Goal: Check status: Check status

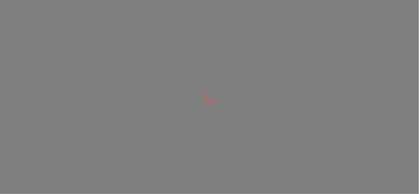
click at [228, 22] on div at bounding box center [209, 97] width 419 height 194
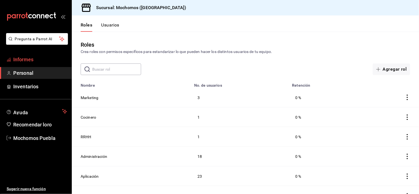
click at [28, 59] on font "Informes" at bounding box center [23, 60] width 20 height 6
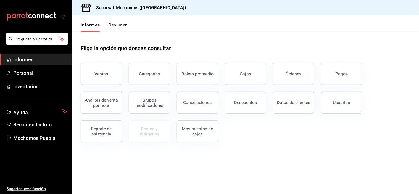
click at [347, 69] on button "Pagos" at bounding box center [341, 74] width 41 height 22
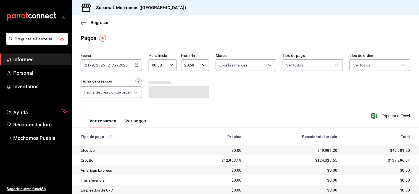
click at [137, 62] on div "[DATE] [DATE] - [DATE] [DATE]" at bounding box center [111, 65] width 61 height 12
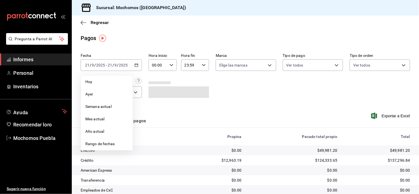
click at [260, 105] on div "Ver resumen Ver pagos Exportar a Excel" at bounding box center [245, 120] width 347 height 30
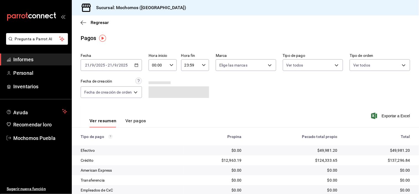
click at [171, 62] on div "00:00 Hora inicio" at bounding box center [163, 65] width 28 height 12
click at [156, 92] on button "06" at bounding box center [157, 97] width 12 height 11
type input "06:00"
click at [196, 75] on div at bounding box center [209, 97] width 419 height 194
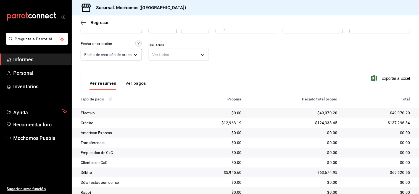
scroll to position [29, 0]
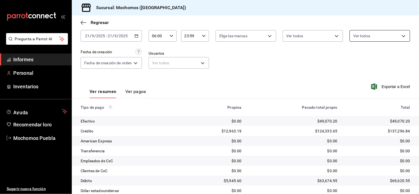
click at [394, 33] on body "Pregunta a Parrot AI Informes Personal Inventarios Ayuda Recomendar loro Mochom…" at bounding box center [209, 97] width 419 height 194
click at [356, 75] on label at bounding box center [353, 76] width 7 height 5
click at [355, 75] on input "checkbox" at bounding box center [352, 76] width 5 height 5
checkbox input "false"
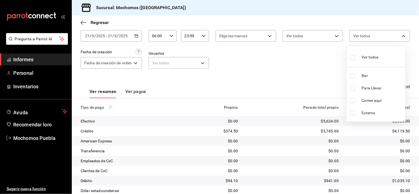
click at [351, 73] on li "Bar" at bounding box center [376, 76] width 59 height 12
type input "c7bc0ce2-274d-49fd-89f5-4bcf8044acf9"
checkbox input "true"
click at [290, 71] on div at bounding box center [209, 97] width 419 height 194
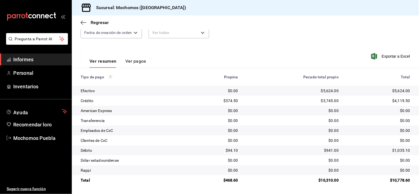
scroll to position [29, 0]
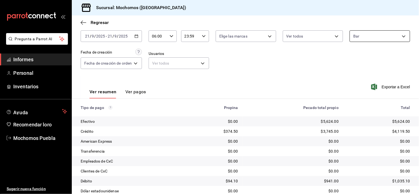
click at [371, 37] on body "Pregunta a Parrot AI Informes Personal Inventarios Ayuda Recomendar loro Mochom…" at bounding box center [209, 97] width 419 height 194
click at [353, 57] on input "checkbox" at bounding box center [352, 57] width 5 height 5
checkbox input "true"
type input "c7bc0ce2-274d-49fd-89f5-4bcf8044acf9,c9e91c43-775f-4cd6-ac16-cfdc9e5fd636,e77b1…"
checkbox input "true"
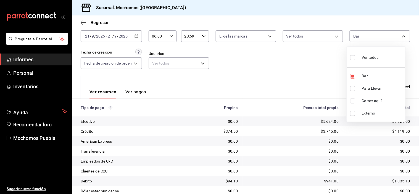
checkbox input "true"
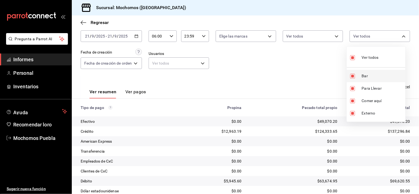
click at [355, 75] on input "checkbox" at bounding box center [352, 76] width 5 height 5
checkbox input "false"
type input "c9e91c43-775f-4cd6-ac16-cfdc9e5fd636,e77b1244-dd56-4ae6-90a6-fad4c81c99f8,EXTER…"
checkbox input "false"
click at [259, 66] on div at bounding box center [209, 97] width 419 height 194
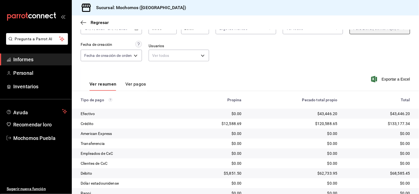
scroll to position [60, 0]
